Goal: Task Accomplishment & Management: Use online tool/utility

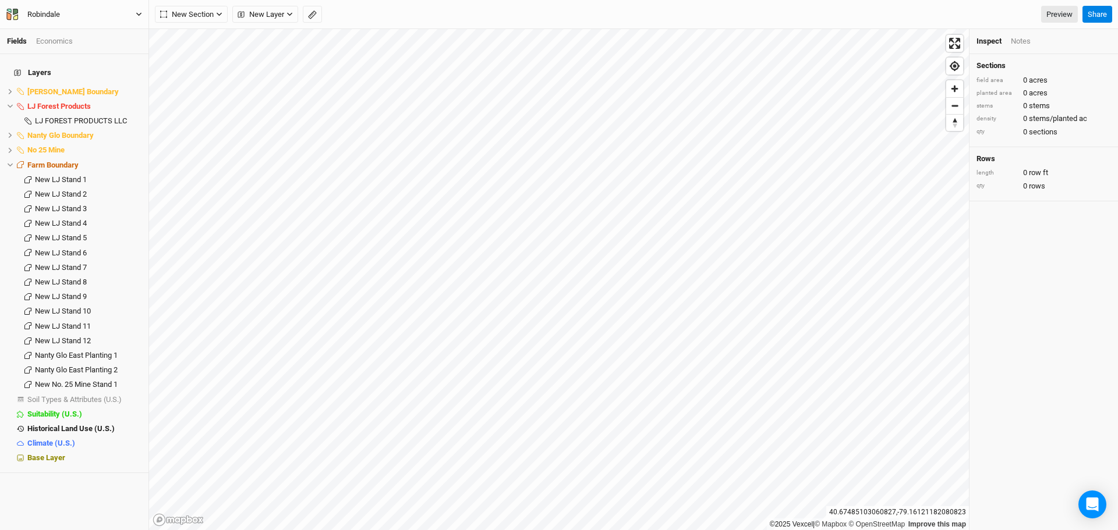
click at [136, 13] on icon "button" at bounding box center [139, 14] width 6 height 6
click at [79, 33] on button "Back" at bounding box center [96, 32] width 92 height 15
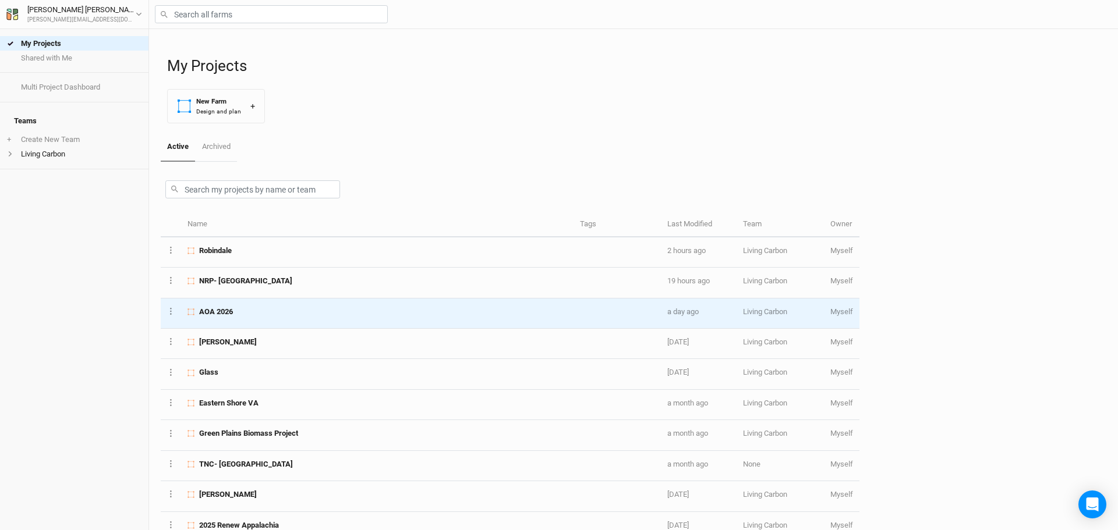
click at [248, 316] on div "AOA 2026" at bounding box center [377, 312] width 379 height 10
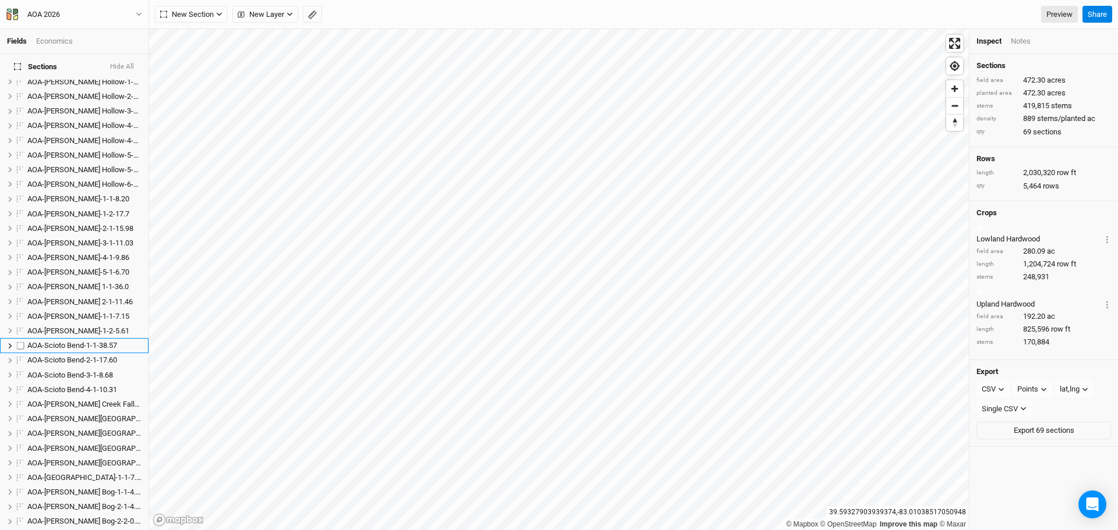
scroll to position [582, 0]
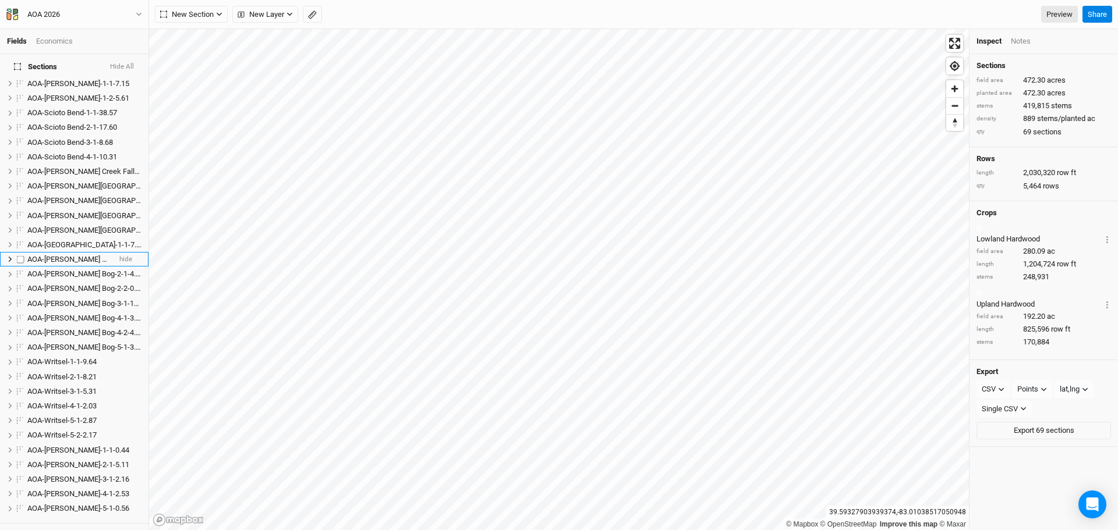
click at [59, 255] on span "AOA-[PERSON_NAME] Bog-1-1-4.29" at bounding box center [85, 259] width 116 height 9
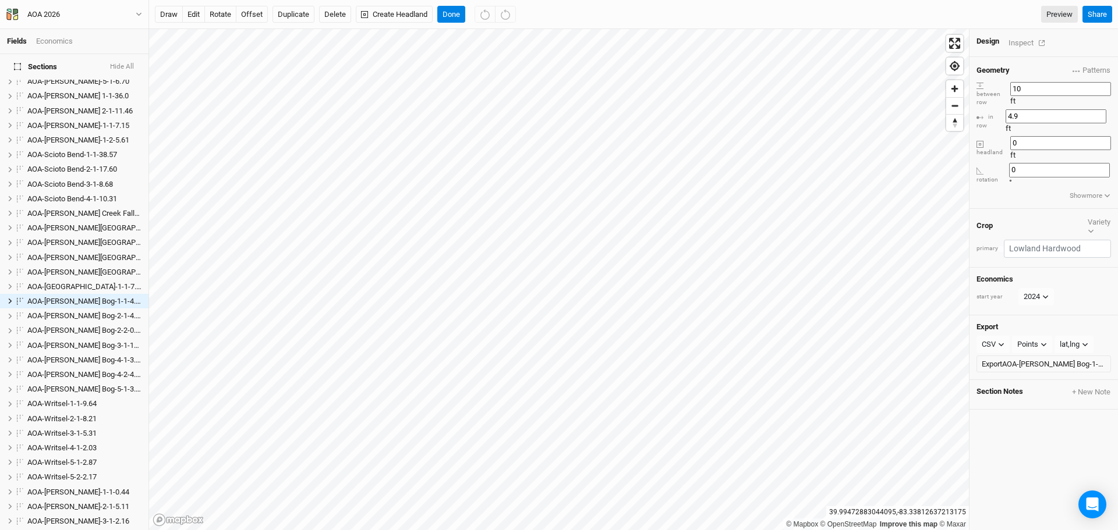
scroll to position [978, 0]
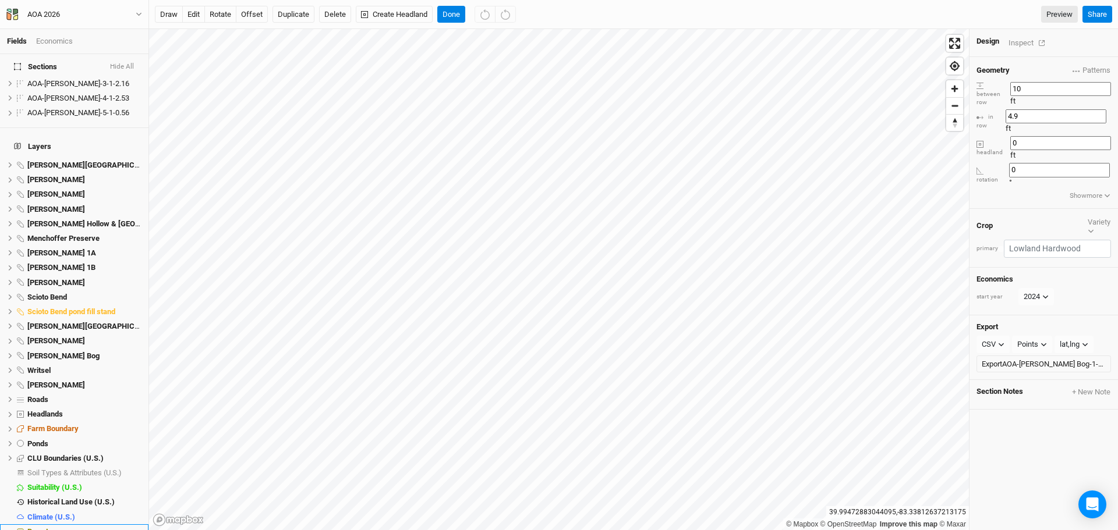
click at [45, 528] on span "Base Layer" at bounding box center [46, 532] width 38 height 9
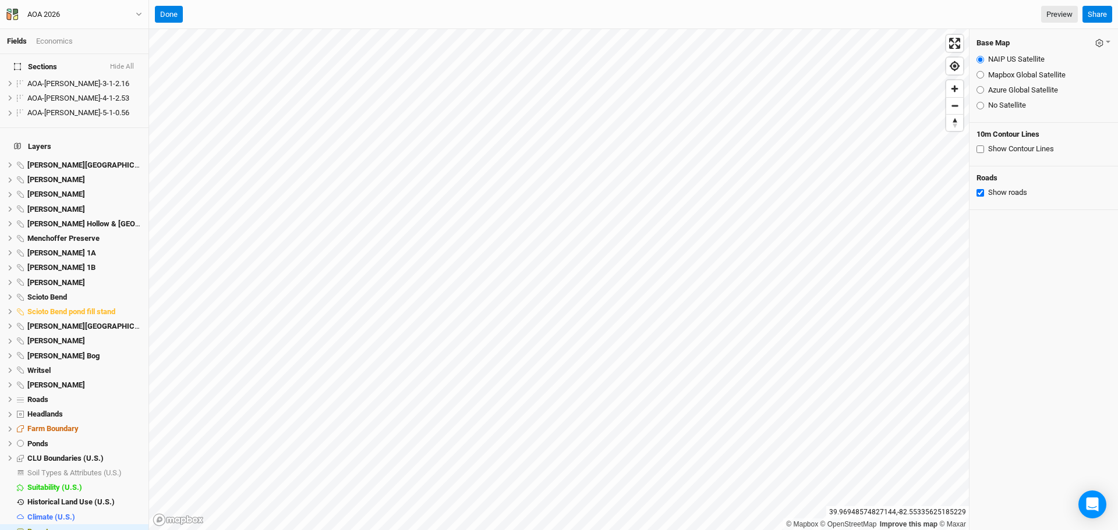
click at [982, 104] on input "No Satellite" at bounding box center [981, 106] width 8 height 8
radio input "true"
click at [132, 305] on span "hide" at bounding box center [133, 312] width 15 height 15
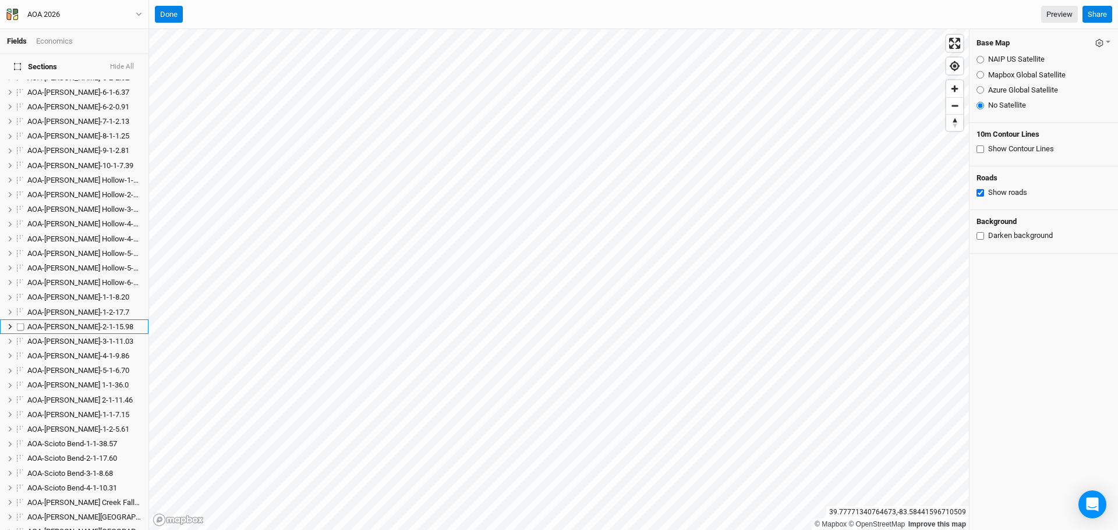
scroll to position [221, 0]
click at [136, 12] on icon "button" at bounding box center [139, 14] width 6 height 6
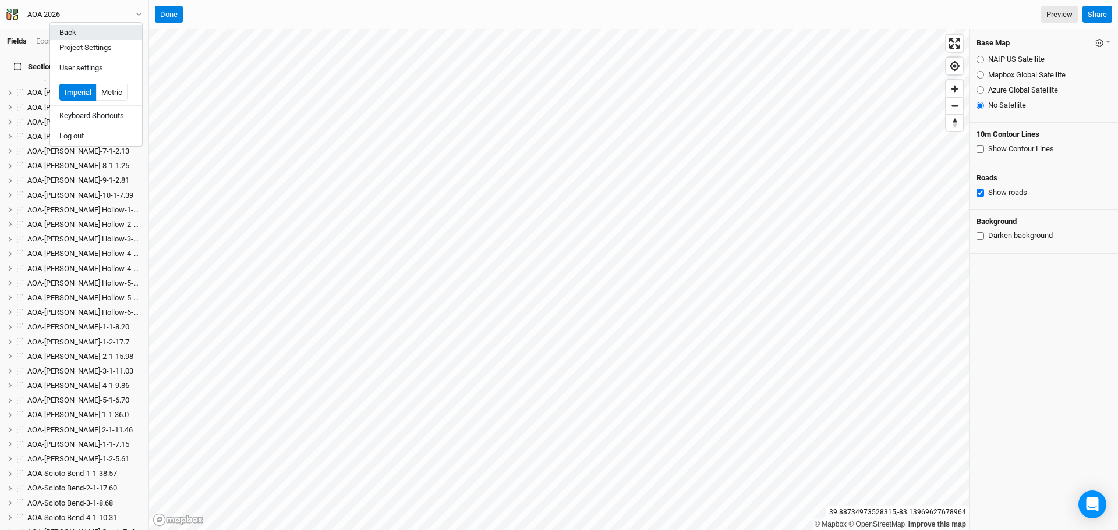
click at [90, 32] on button "Back" at bounding box center [96, 32] width 92 height 15
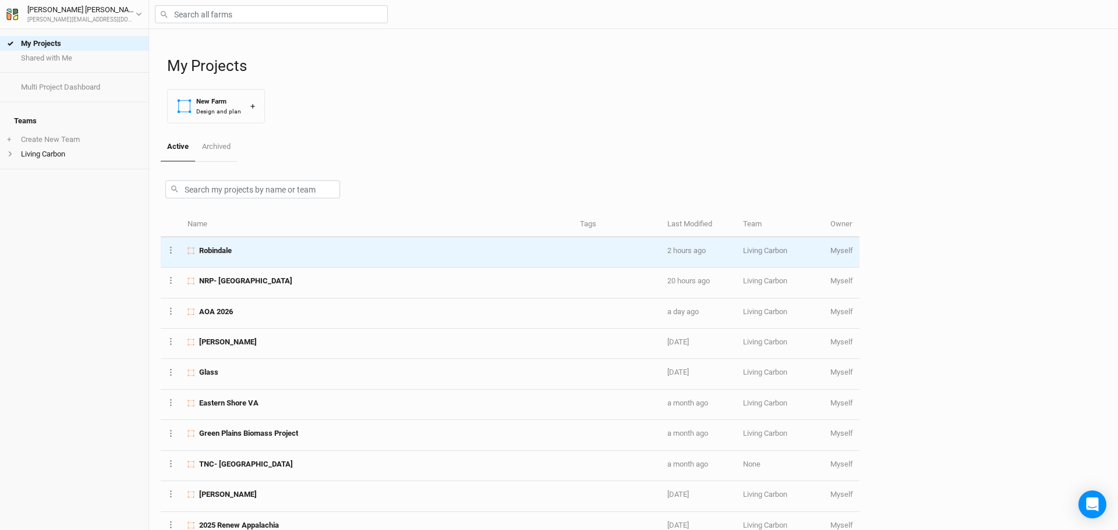
click at [259, 249] on div "Robindale" at bounding box center [377, 251] width 379 height 10
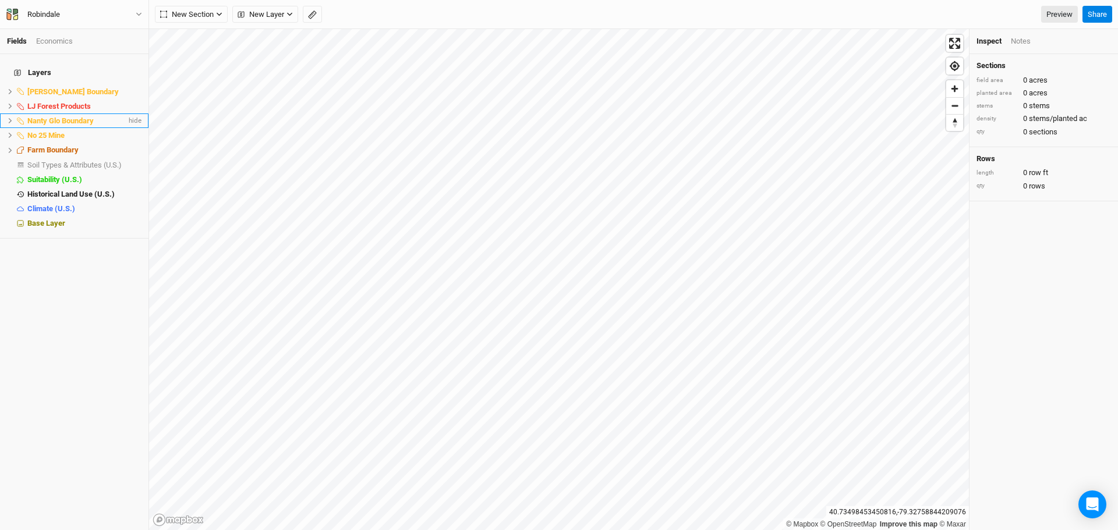
click at [55, 116] on span "Nanty Glo Boundary" at bounding box center [60, 120] width 66 height 9
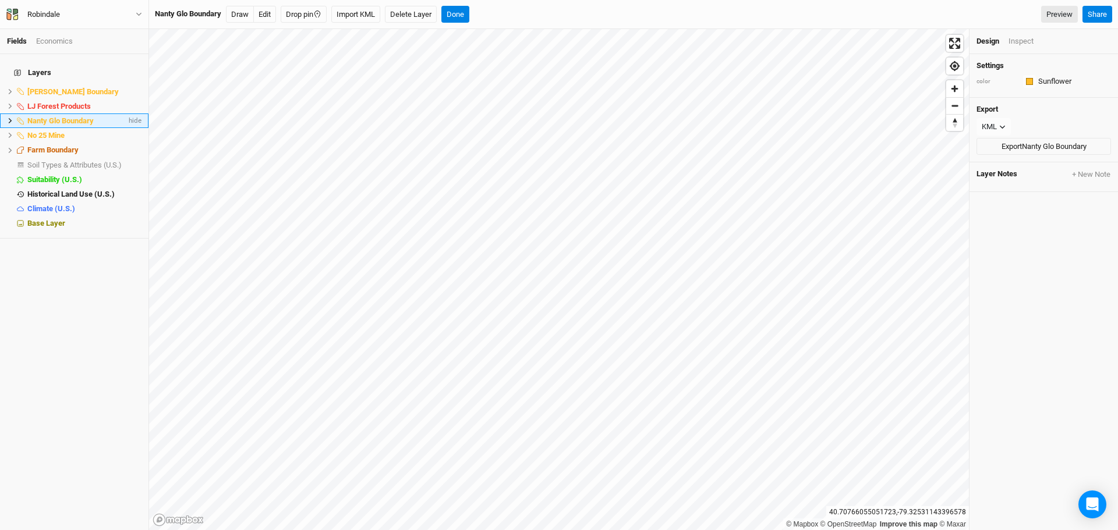
click at [45, 116] on span "Nanty Glo Boundary" at bounding box center [60, 120] width 66 height 9
drag, startPoint x: 53, startPoint y: 138, endPoint x: 48, endPoint y: 133, distance: 6.6
click at [51, 147] on li "Farm Boundary hide" at bounding box center [74, 154] width 148 height 15
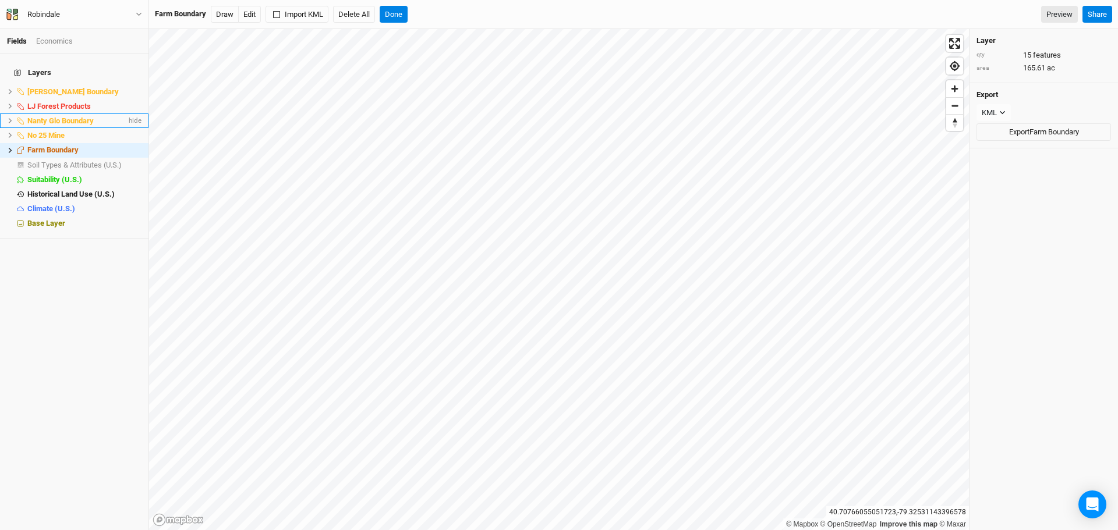
click at [8, 118] on icon at bounding box center [10, 121] width 6 height 6
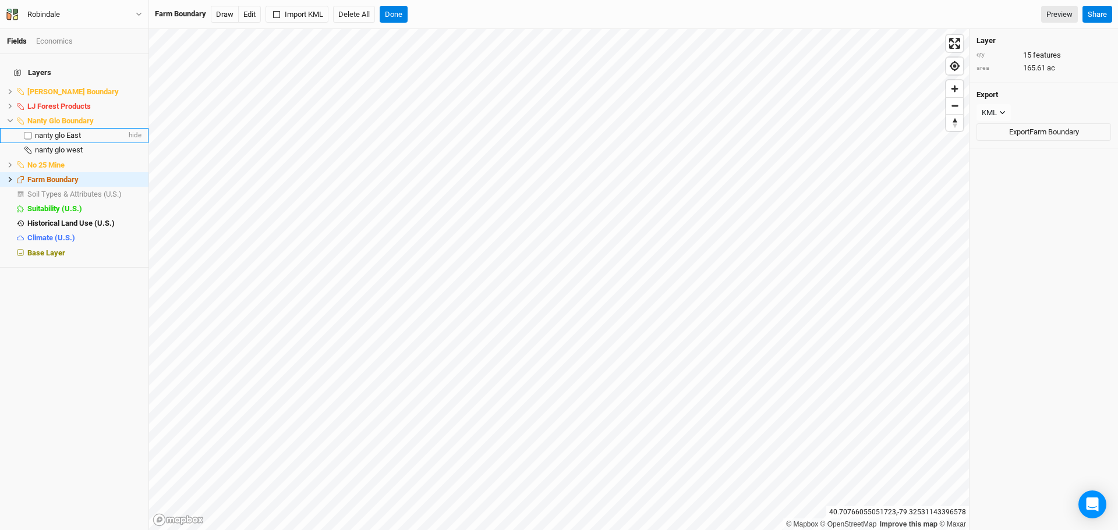
click at [66, 131] on span "nanty glo East" at bounding box center [58, 135] width 46 height 9
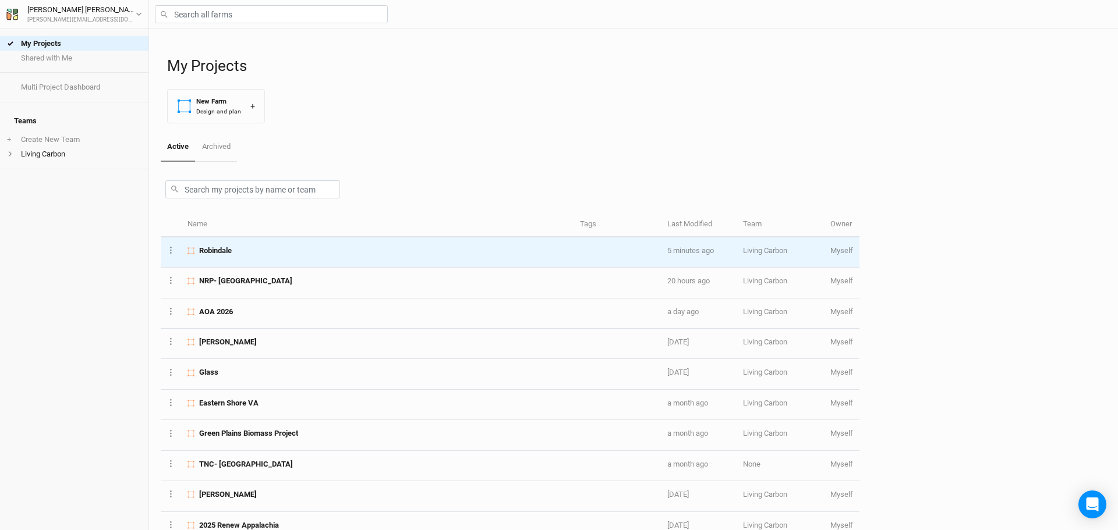
click at [247, 256] on div "Robindale" at bounding box center [377, 251] width 379 height 10
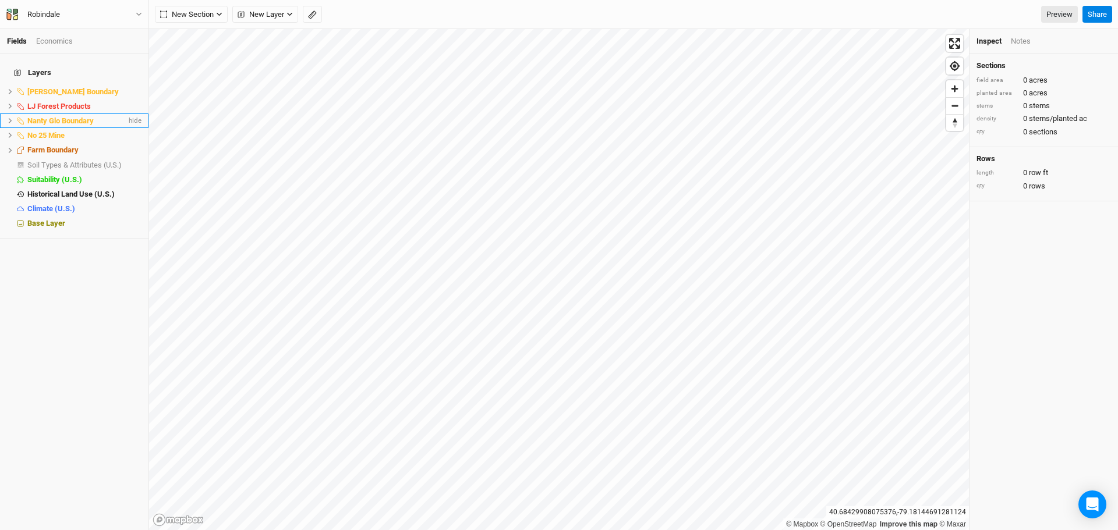
click at [6, 114] on li "Nanty Glo Boundary hide" at bounding box center [74, 121] width 148 height 15
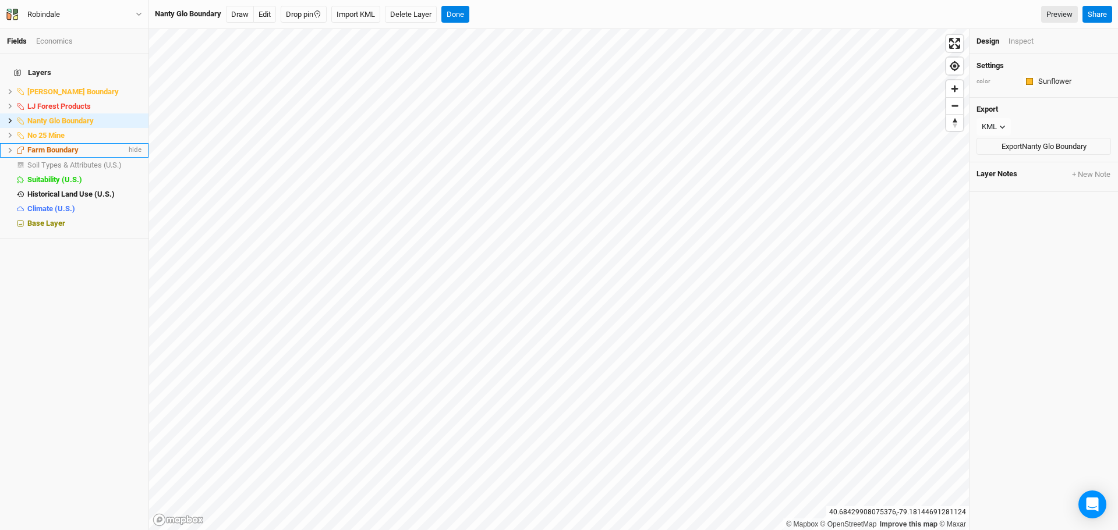
click at [8, 147] on icon at bounding box center [10, 150] width 6 height 6
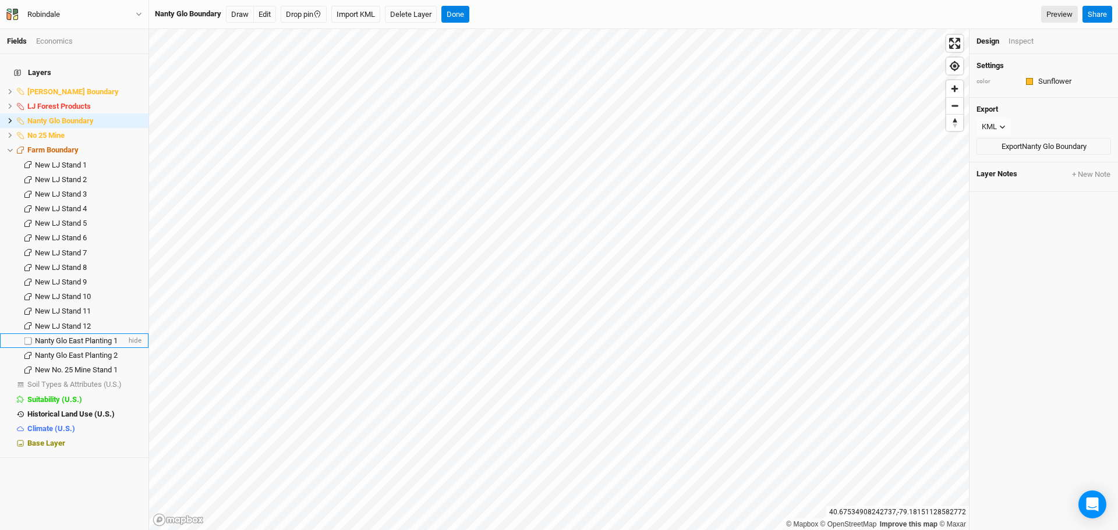
click at [86, 337] on span "Nanty Glo East Planting 1" at bounding box center [76, 341] width 83 height 9
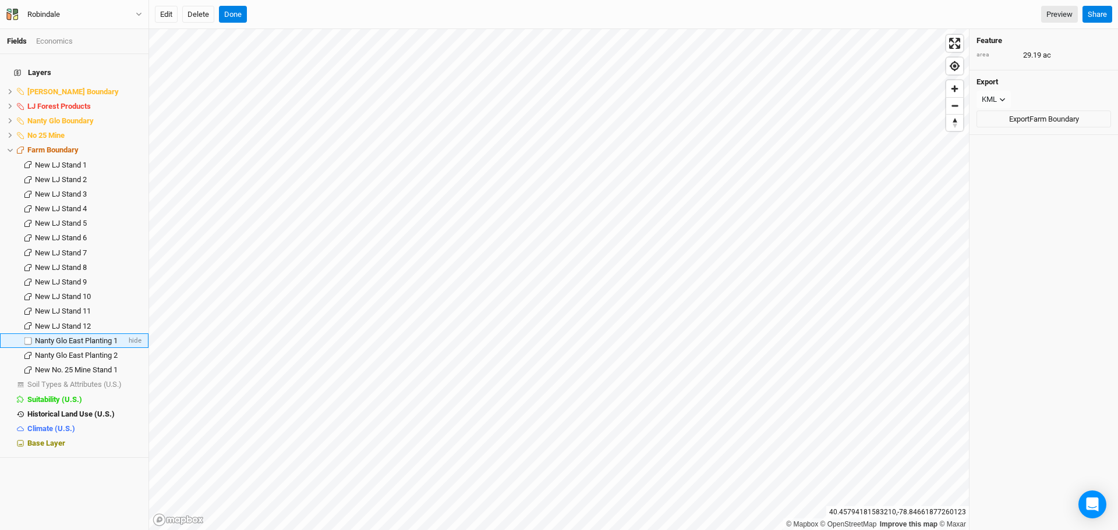
click at [75, 337] on span "Nanty Glo East Planting 1" at bounding box center [76, 341] width 83 height 9
click at [75, 351] on span "Nanty Glo East Planting 2" at bounding box center [76, 355] width 83 height 9
click at [75, 366] on span "New No. 25 Mine Stand 1" at bounding box center [76, 370] width 83 height 9
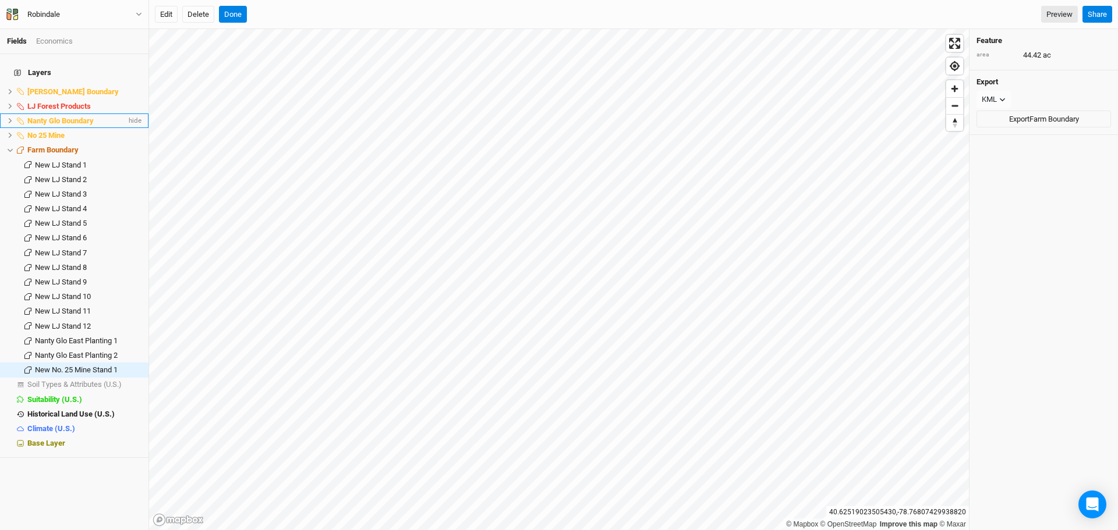
click at [10, 118] on icon at bounding box center [10, 120] width 3 height 5
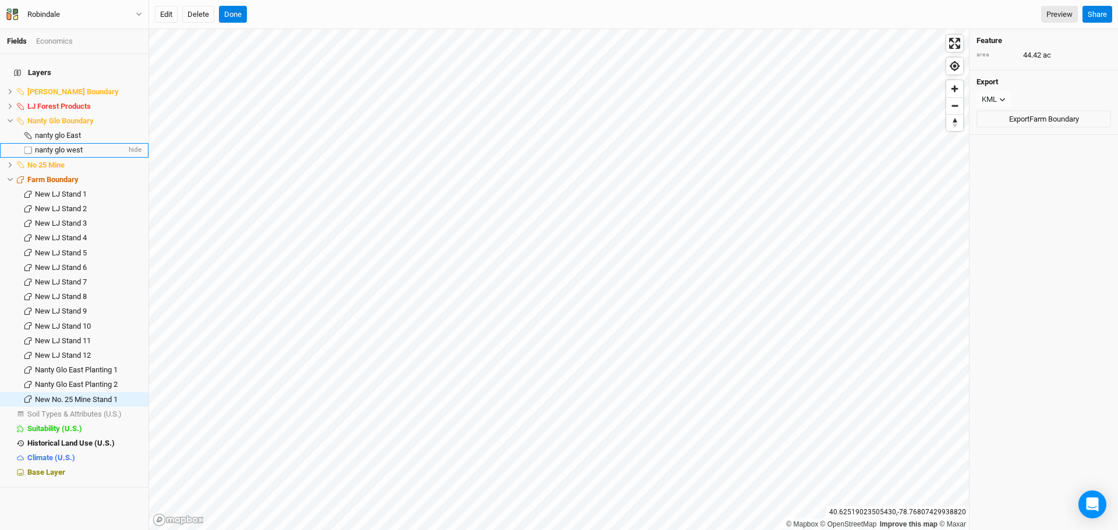
click at [76, 146] on span "nanty glo west" at bounding box center [59, 150] width 48 height 9
click at [66, 146] on span "nanty glo west" at bounding box center [59, 150] width 48 height 9
click at [62, 468] on span "Base Layer" at bounding box center [46, 472] width 38 height 9
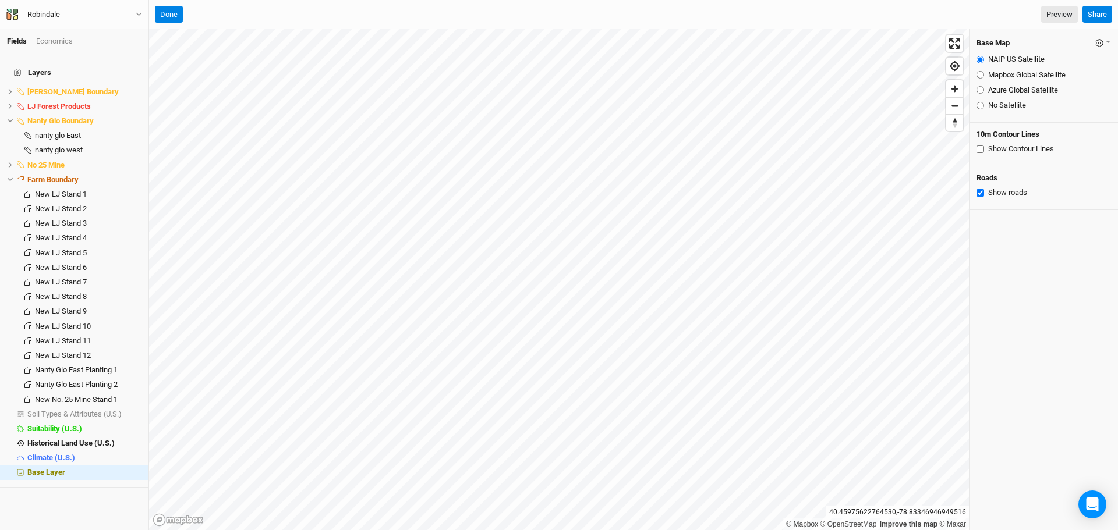
click at [979, 90] on input "Azure Global Satellite" at bounding box center [981, 90] width 8 height 8
radio input "true"
click at [61, 172] on li "Farm Boundary hide" at bounding box center [74, 179] width 148 height 15
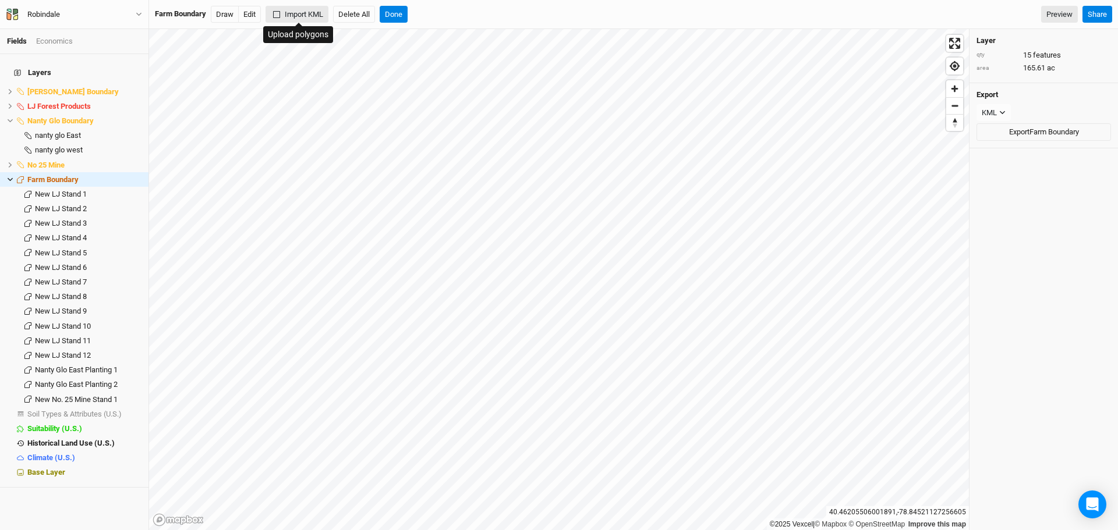
click at [301, 7] on button "Import KML" at bounding box center [297, 14] width 63 height 17
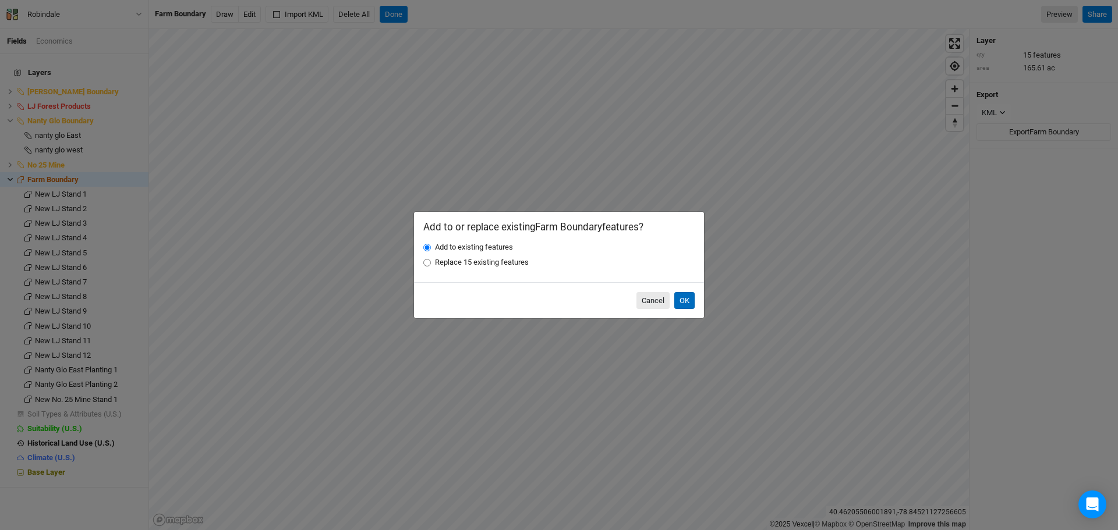
click at [686, 298] on button "OK" at bounding box center [684, 300] width 20 height 17
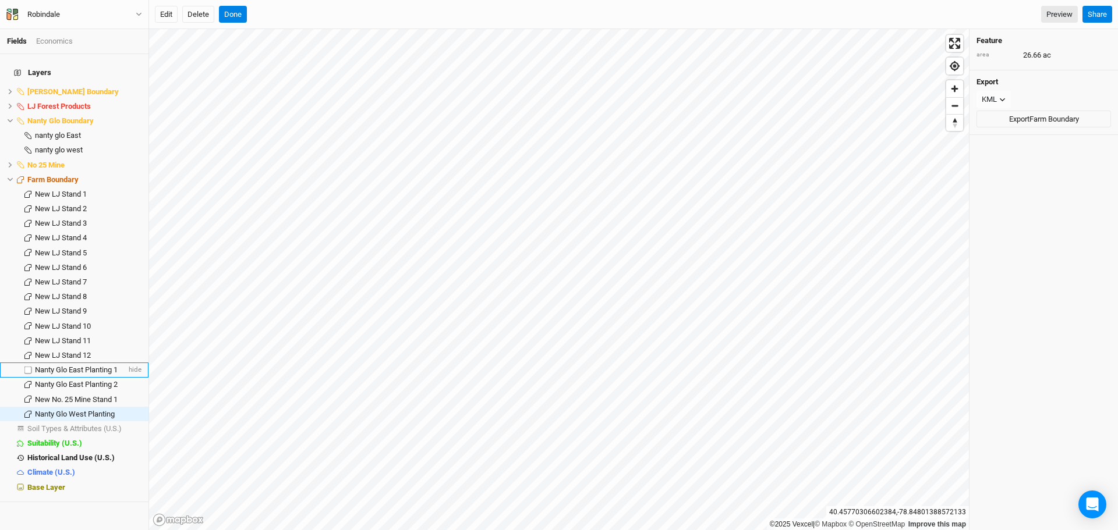
click at [88, 366] on span "Nanty Glo East Planting 1" at bounding box center [76, 370] width 83 height 9
click at [64, 395] on span "New No. 25 Mine Stand 1" at bounding box center [76, 399] width 83 height 9
click at [61, 190] on span "New LJ Stand 1" at bounding box center [61, 194] width 52 height 9
click at [64, 366] on span "Nanty Glo East Planting 1" at bounding box center [76, 370] width 83 height 9
click at [224, 6] on button "Done" at bounding box center [233, 14] width 28 height 17
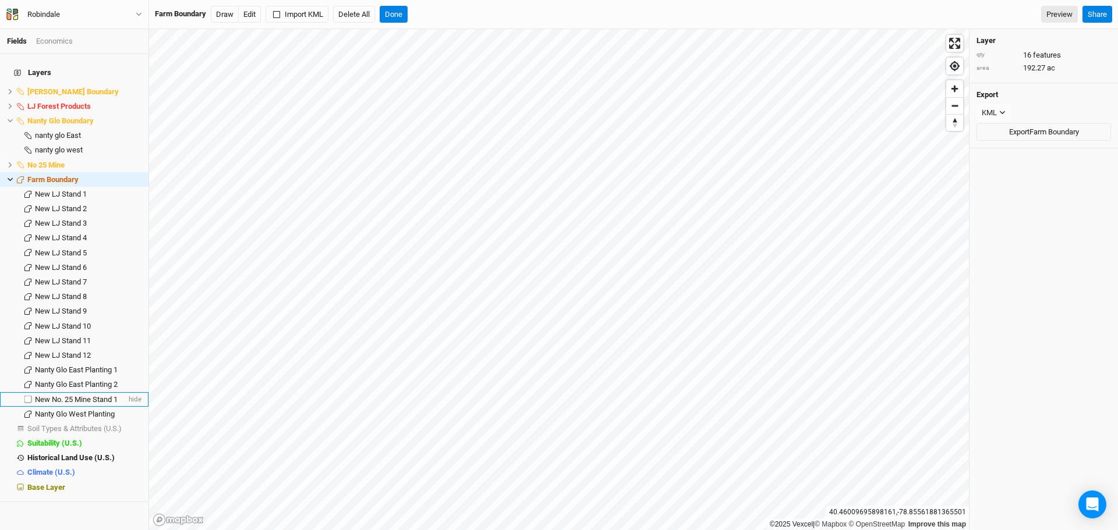
click at [74, 395] on span "New No. 25 Mine Stand 1" at bounding box center [76, 399] width 83 height 9
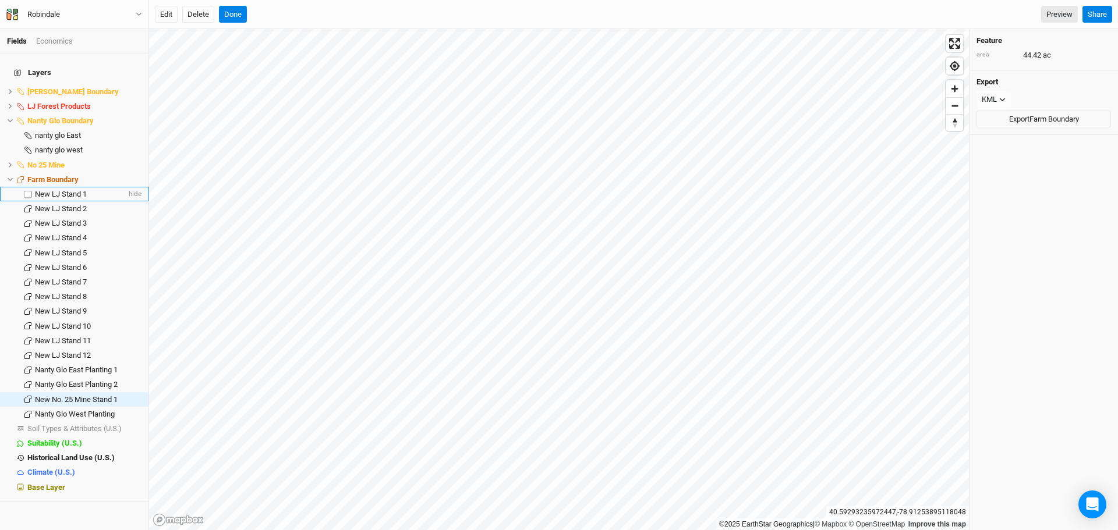
click at [55, 190] on span "New LJ Stand 1" at bounding box center [61, 194] width 52 height 9
